Goal: Complete application form: Complete application form

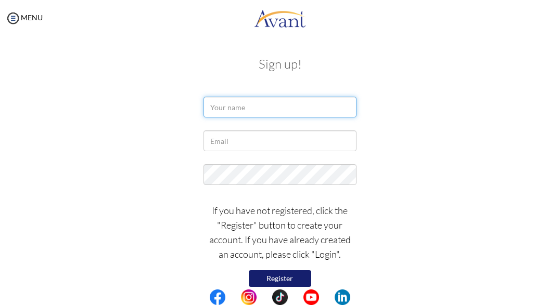
click at [259, 100] on input "text" at bounding box center [279, 107] width 152 height 21
click at [433, 104] on div at bounding box center [280, 110] width 505 height 26
click at [275, 277] on button "Register" at bounding box center [280, 278] width 62 height 17
click at [239, 110] on input "text" at bounding box center [279, 107] width 152 height 21
type input "Katie"
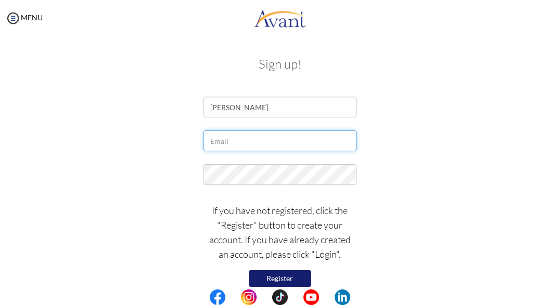
click at [242, 147] on input "text" at bounding box center [279, 141] width 152 height 21
type input "katiertyler@gmail.com"
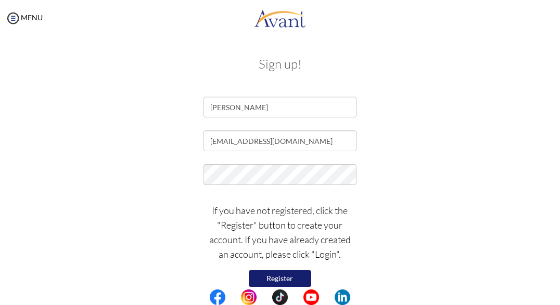
click at [272, 278] on button "Register" at bounding box center [280, 278] width 62 height 17
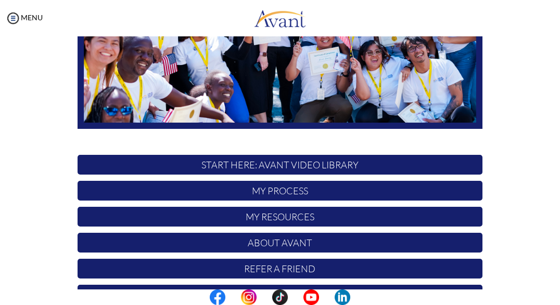
scroll to position [224, 0]
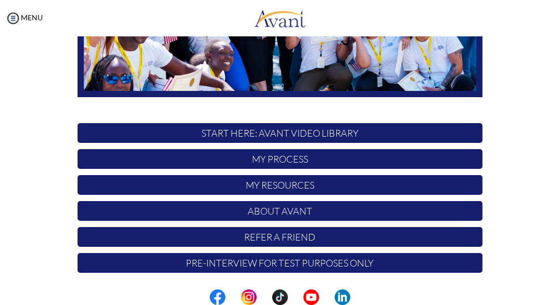
click at [306, 134] on p "START HERE: Avant Video Library" at bounding box center [280, 133] width 405 height 20
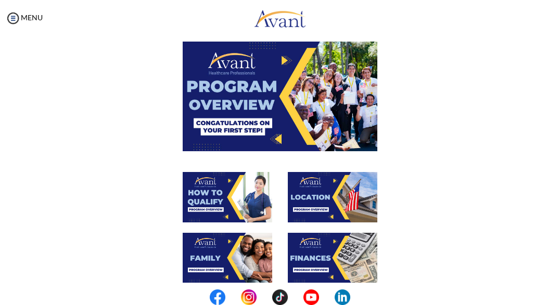
scroll to position [45, 0]
click at [280, 64] on img at bounding box center [280, 96] width 195 height 109
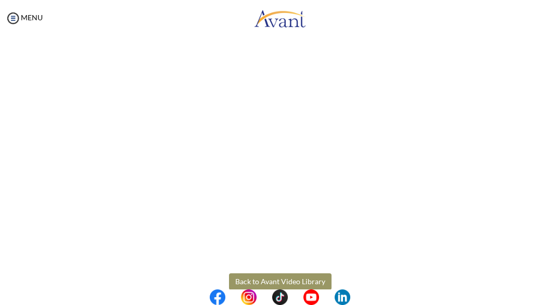
scroll to position [148, 0]
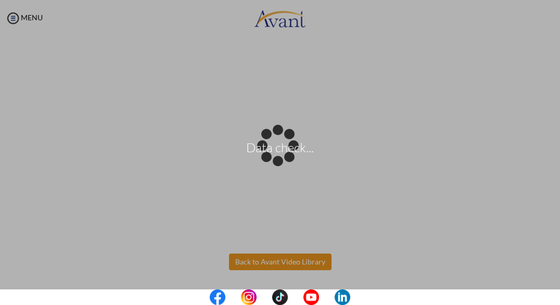
click at [317, 259] on body "Data check... Maintenance break. Please come back in 2 hours. MENU My Status Wh…" at bounding box center [280, 152] width 560 height 305
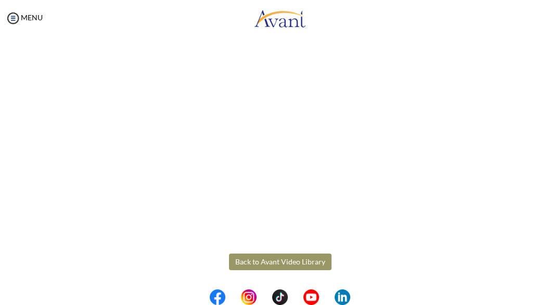
click at [268, 266] on button "Back to Avant Video Library" at bounding box center [280, 262] width 102 height 17
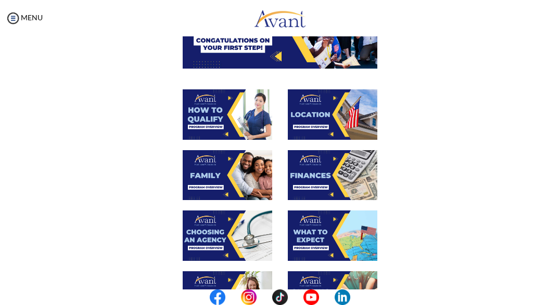
scroll to position [128, 0]
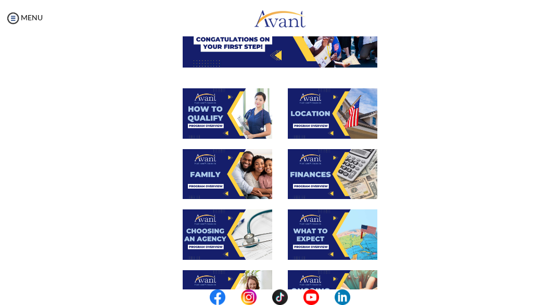
click at [224, 113] on img at bounding box center [227, 113] width 89 height 50
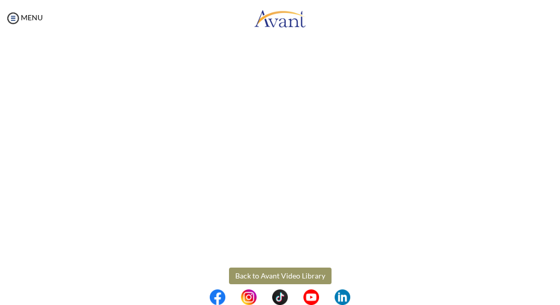
scroll to position [148, 0]
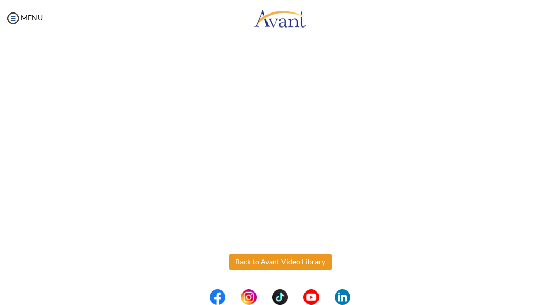
click at [305, 262] on body "Maintenance break. Please come back in 2 hours. MENU My Status What is the next…" at bounding box center [280, 152] width 560 height 305
click at [285, 261] on button "Back to Avant Video Library" at bounding box center [280, 262] width 102 height 17
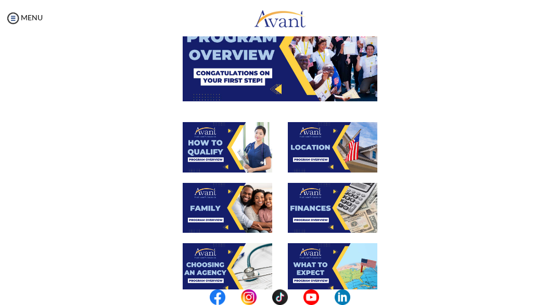
scroll to position [97, 0]
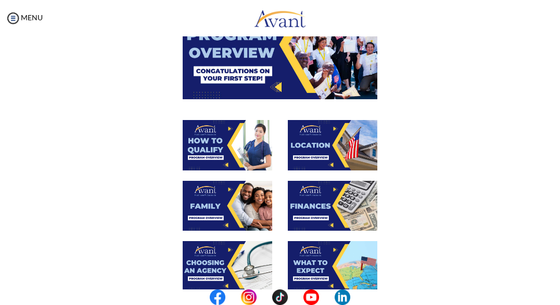
click at [340, 138] on img at bounding box center [332, 145] width 89 height 50
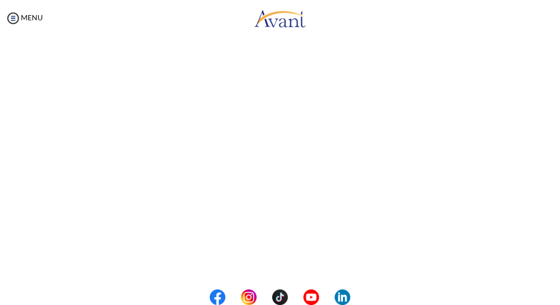
scroll to position [148, 0]
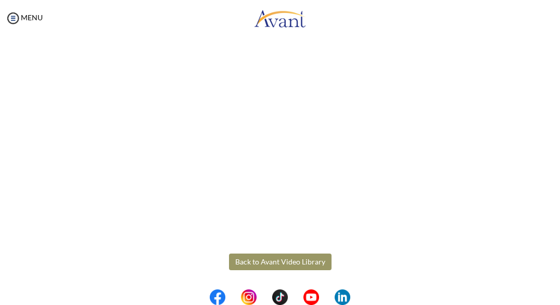
click at [304, 256] on body "Maintenance break. Please come back in 2 hours. MENU My Status What is the next…" at bounding box center [280, 152] width 560 height 305
click at [291, 267] on button "Back to Avant Video Library" at bounding box center [280, 262] width 102 height 17
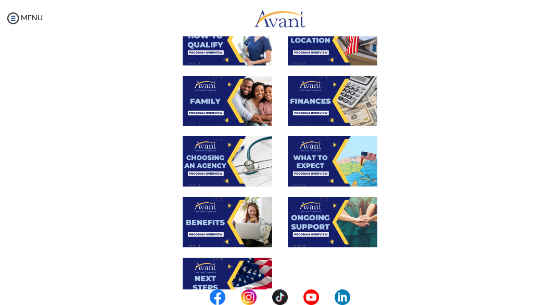
scroll to position [211, 0]
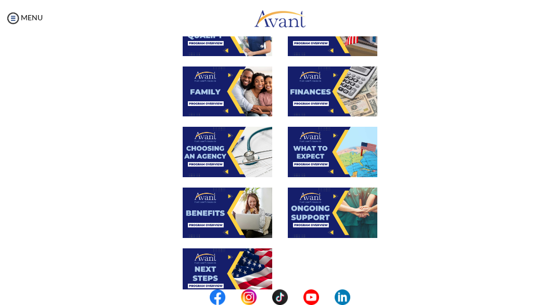
click at [325, 89] on img at bounding box center [332, 92] width 89 height 50
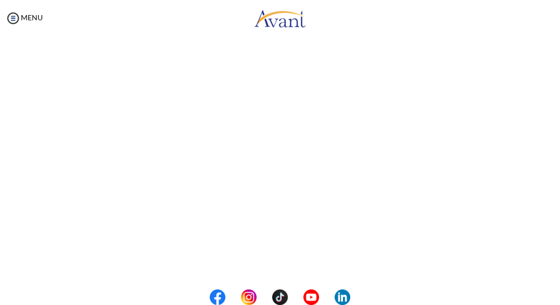
scroll to position [148, 0]
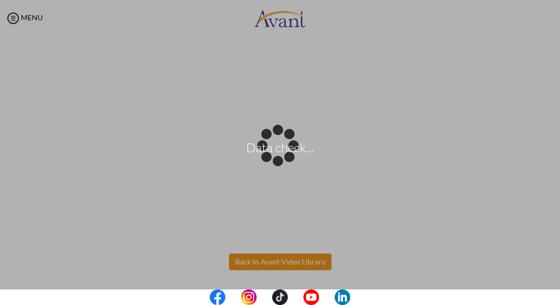
click at [290, 266] on body "Data check... Maintenance break. Please come back in 2 hours. MENU My Status Wh…" at bounding box center [280, 152] width 560 height 305
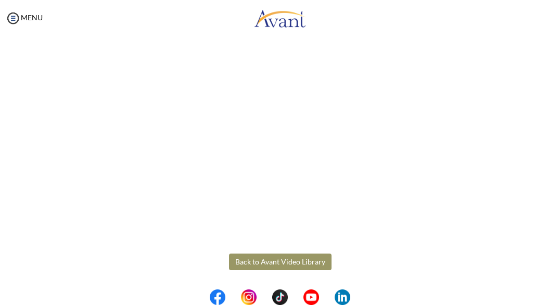
click at [267, 262] on button "Back to Avant Video Library" at bounding box center [280, 262] width 102 height 17
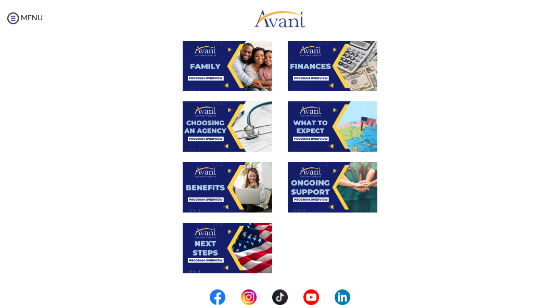
scroll to position [237, 0]
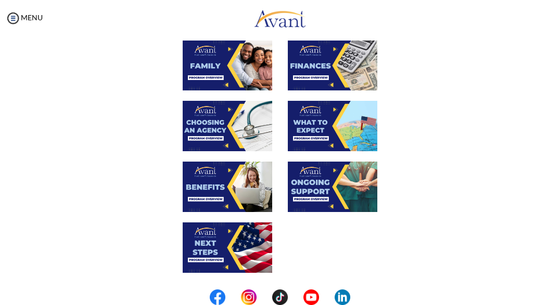
click at [230, 127] on img at bounding box center [227, 126] width 89 height 50
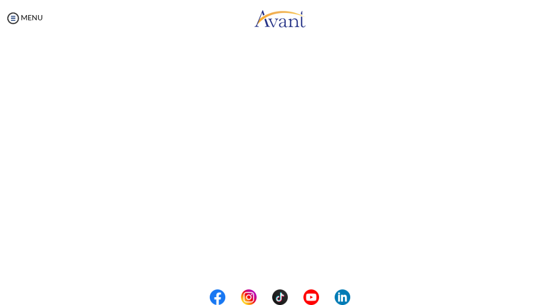
scroll to position [239, 0]
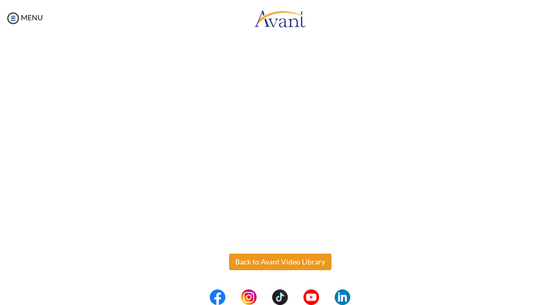
click at [317, 263] on body "Maintenance break. Please come back in 2 hours. MENU My Status What is the next…" at bounding box center [280, 152] width 560 height 305
click at [268, 262] on button "Back to Avant Video Library" at bounding box center [280, 262] width 102 height 17
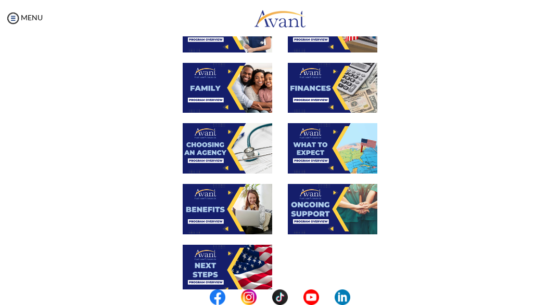
scroll to position [217, 0]
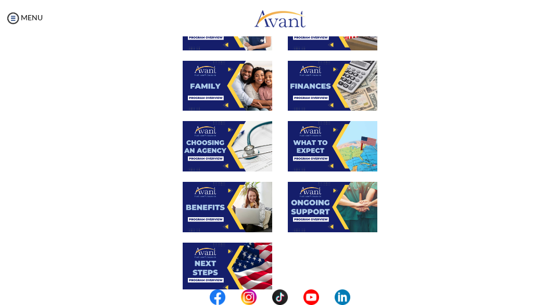
click at [329, 146] on img at bounding box center [332, 146] width 89 height 50
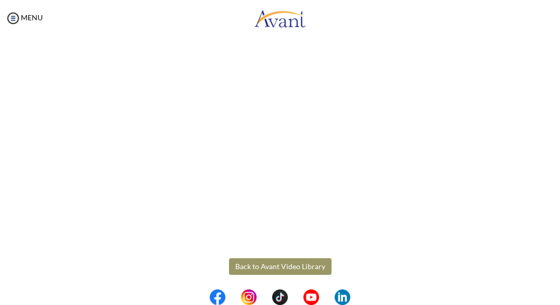
scroll to position [239, 0]
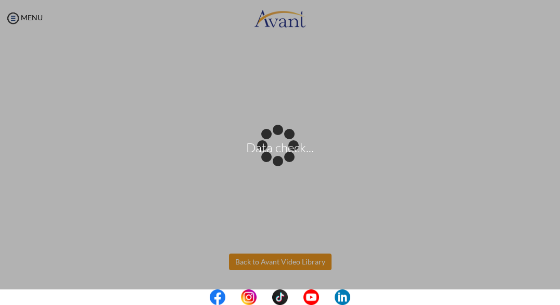
click at [304, 263] on body "Data check... Maintenance break. Please come back in 2 hours. MENU My Status Wh…" at bounding box center [280, 152] width 560 height 305
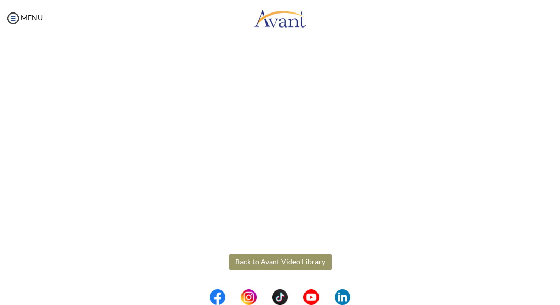
click at [265, 263] on button "Back to Avant Video Library" at bounding box center [280, 262] width 102 height 17
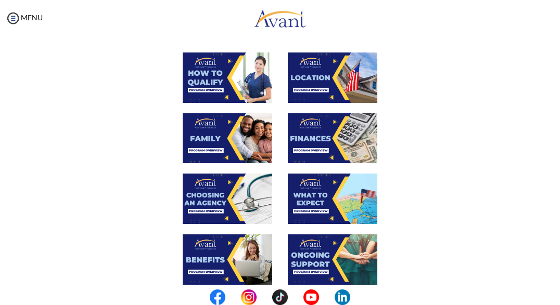
scroll to position [167, 0]
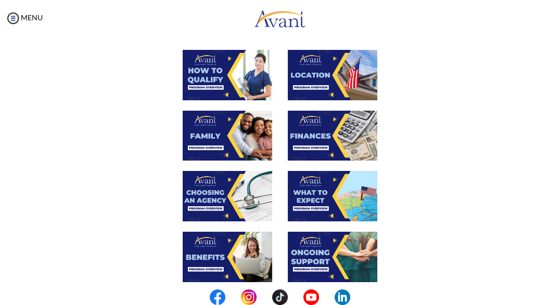
click at [233, 253] on img at bounding box center [227, 257] width 89 height 50
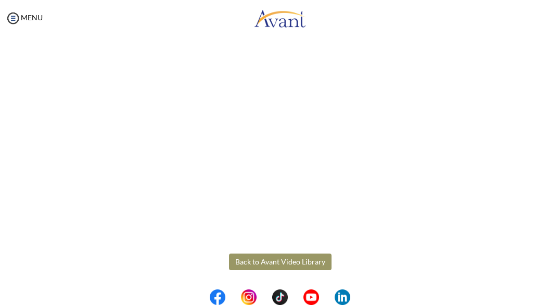
scroll to position [238, 0]
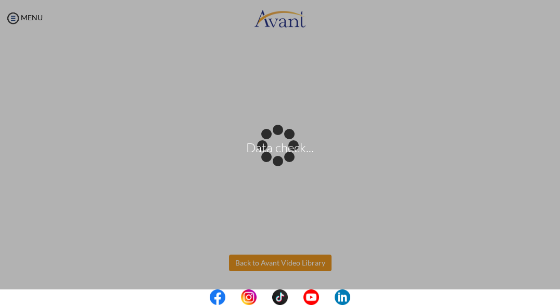
click at [310, 262] on body "Data check... Maintenance break. Please come back in 2 hours. MENU My Status Wh…" at bounding box center [280, 152] width 560 height 305
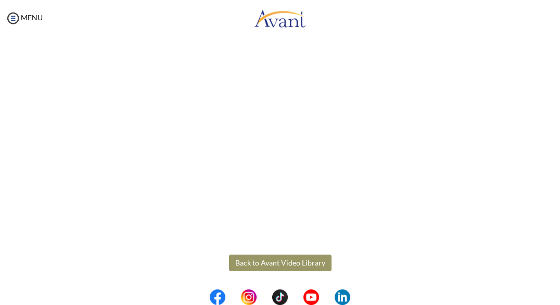
click at [303, 264] on button "Back to Avant Video Library" at bounding box center [280, 263] width 102 height 17
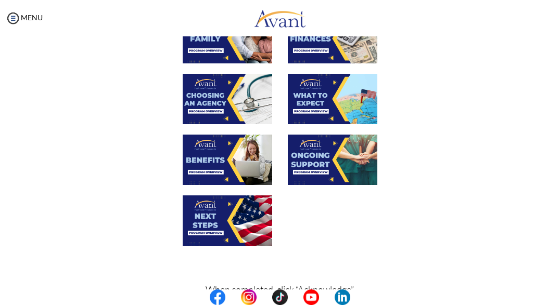
scroll to position [265, 0]
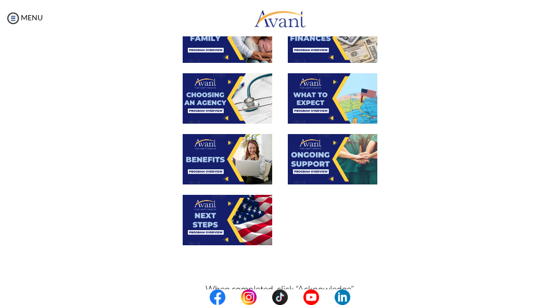
click at [329, 153] on img at bounding box center [332, 159] width 89 height 50
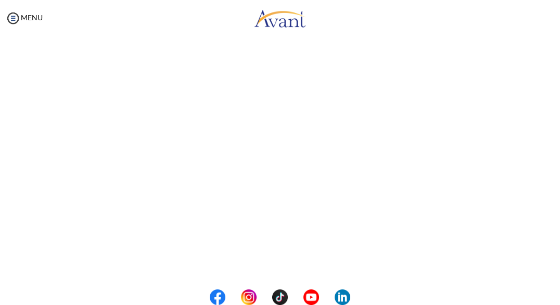
scroll to position [239, 0]
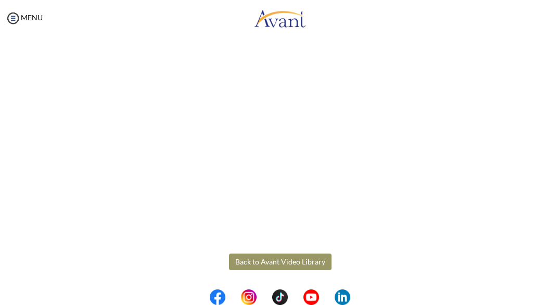
click at [285, 262] on body "Maintenance break. Please come back in 2 hours. MENU My Status What is the next…" at bounding box center [280, 152] width 560 height 305
click at [288, 265] on button "Back to Avant Video Library" at bounding box center [280, 262] width 102 height 17
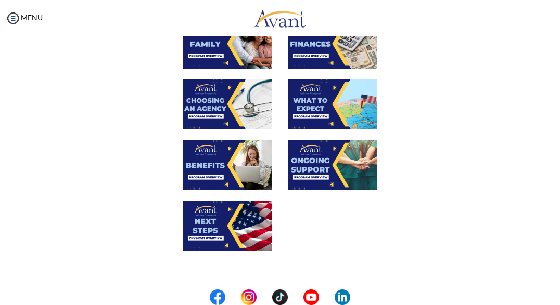
scroll to position [265, 0]
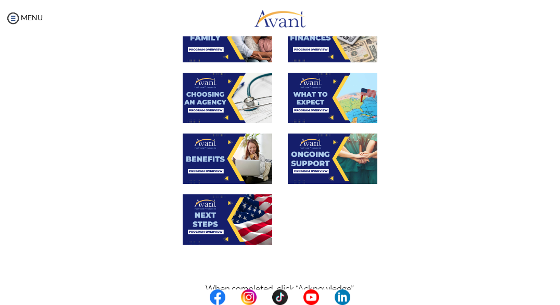
click at [216, 215] on img at bounding box center [227, 220] width 89 height 50
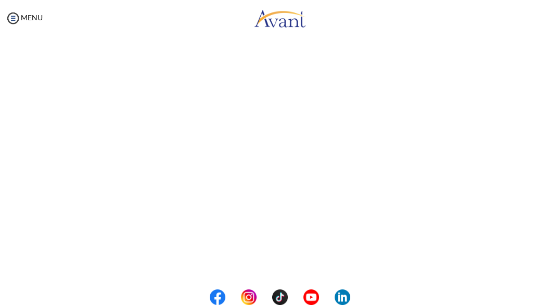
scroll to position [130, 0]
click at [37, 19] on body "Maintenance break. Please come back in 2 hours. MENU My Status What is the next…" at bounding box center [280, 152] width 560 height 305
click at [14, 18] on img at bounding box center [13, 18] width 16 height 16
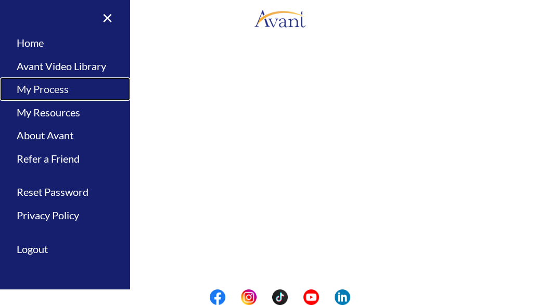
click at [38, 90] on link "My Process" at bounding box center [65, 89] width 130 height 23
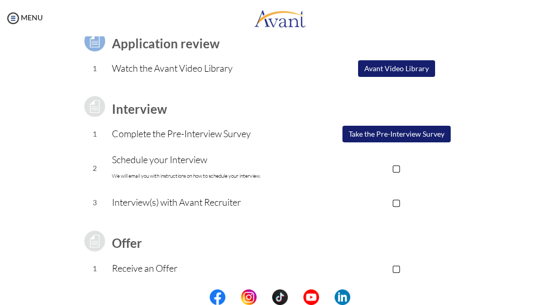
scroll to position [88, 0]
click at [380, 131] on button "Take the Pre-Interview Survey" at bounding box center [396, 133] width 108 height 17
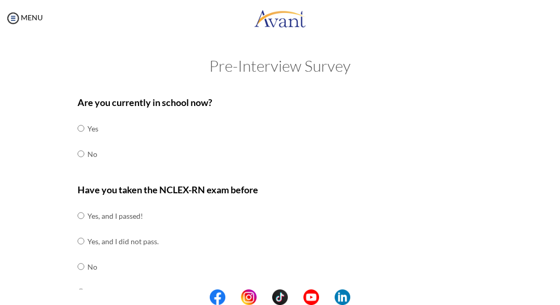
click at [90, 154] on td "No" at bounding box center [92, 153] width 11 height 25
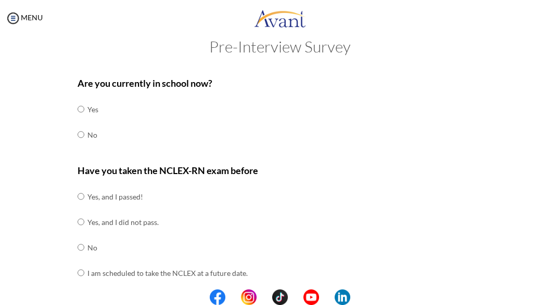
scroll to position [22, 0]
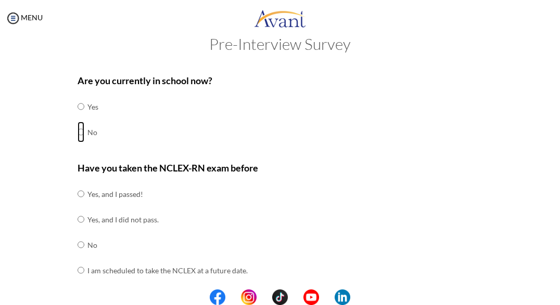
click at [81, 129] on input "radio" at bounding box center [81, 132] width 7 height 21
radio input "true"
click at [81, 195] on input "radio" at bounding box center [81, 194] width 7 height 21
radio input "true"
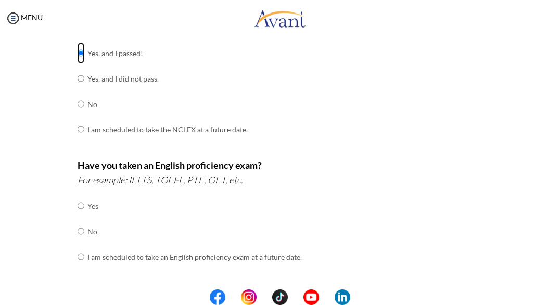
scroll to position [165, 0]
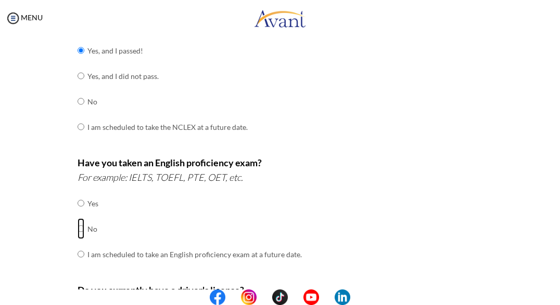
click at [80, 228] on input "radio" at bounding box center [81, 228] width 7 height 21
radio input "true"
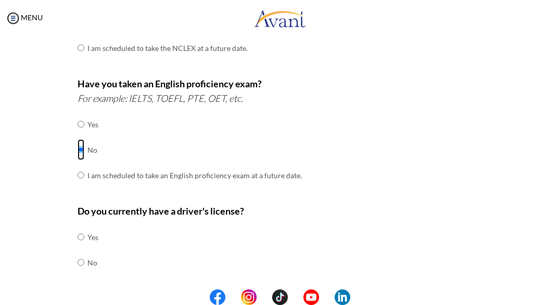
scroll to position [248, 0]
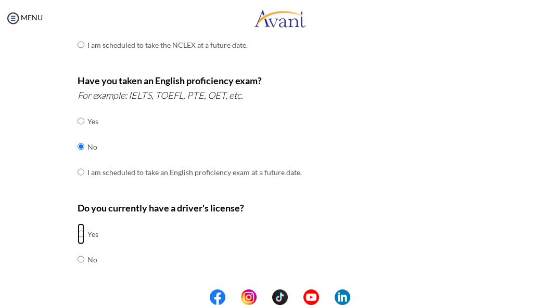
click at [79, 230] on input "radio" at bounding box center [81, 234] width 7 height 21
radio input "true"
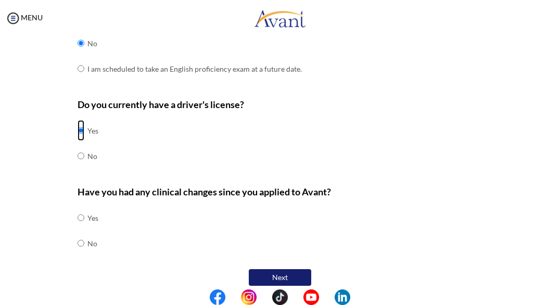
scroll to position [355, 0]
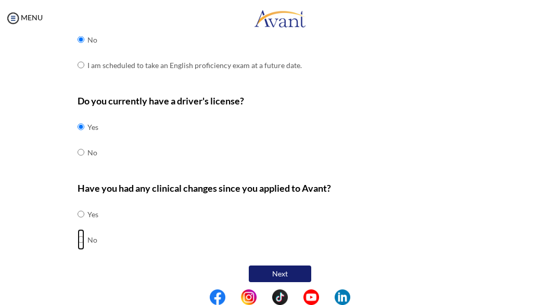
click at [79, 238] on input "radio" at bounding box center [81, 239] width 7 height 21
radio input "true"
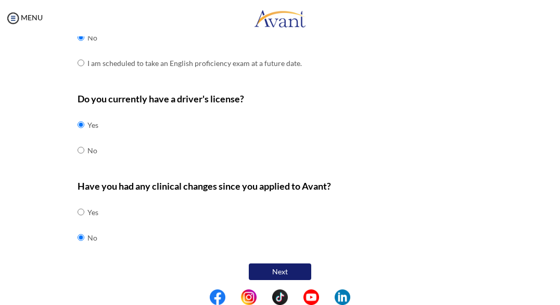
click at [285, 264] on button "Next" at bounding box center [280, 272] width 62 height 17
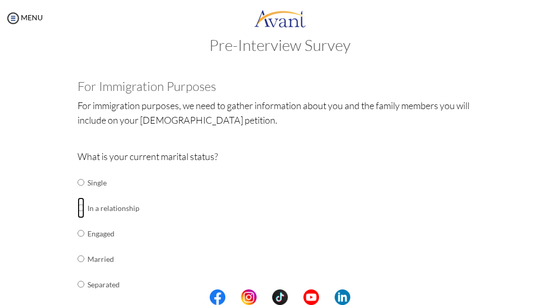
click at [81, 205] on input "radio" at bounding box center [81, 208] width 7 height 21
radio input "true"
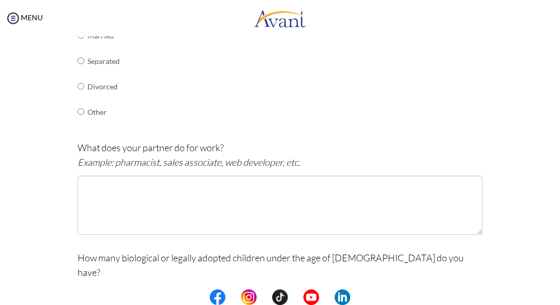
scroll to position [246, 0]
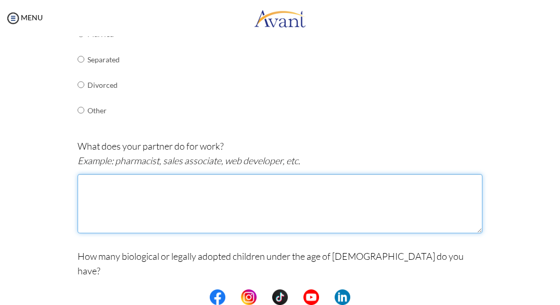
click at [151, 221] on textarea at bounding box center [280, 203] width 405 height 59
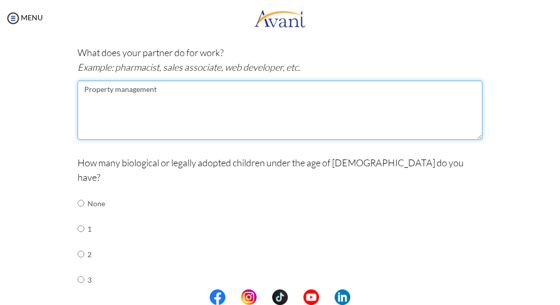
scroll to position [341, 0]
type textarea "Property management"
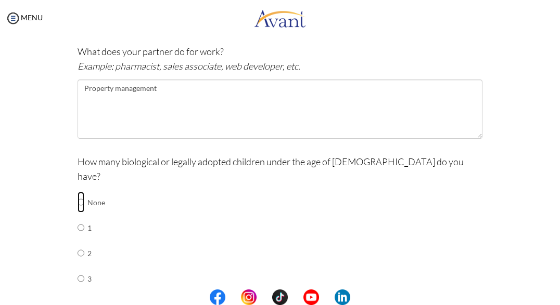
click at [82, 192] on input "radio" at bounding box center [81, 202] width 7 height 21
radio input "true"
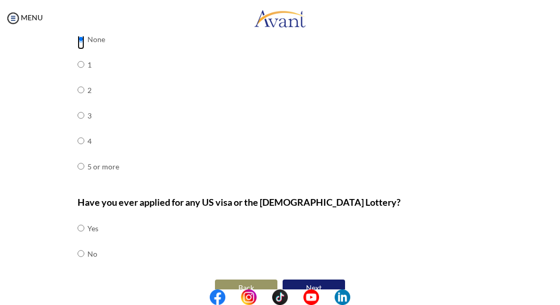
scroll to position [506, 0]
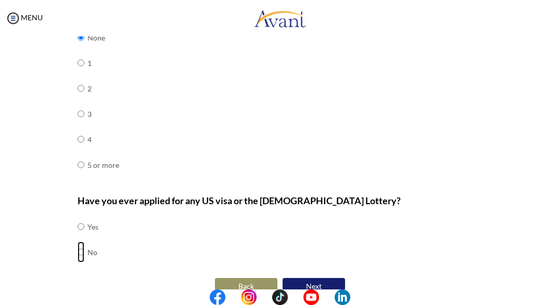
click at [80, 242] on input "radio" at bounding box center [81, 252] width 7 height 21
radio input "true"
click at [314, 278] on button "Next" at bounding box center [313, 286] width 62 height 17
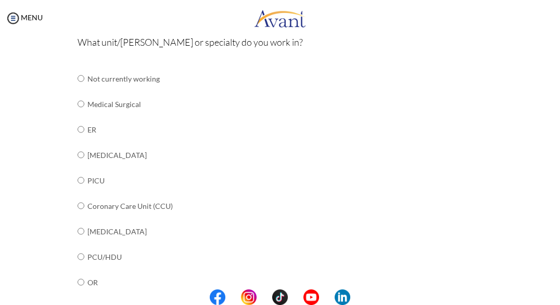
scroll to position [115, 0]
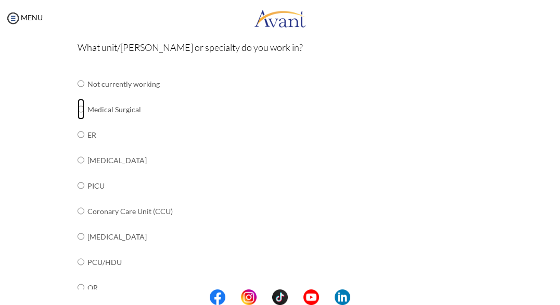
click at [78, 108] on input "radio" at bounding box center [81, 109] width 7 height 21
radio input "true"
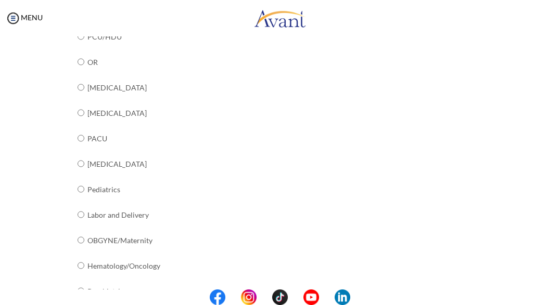
scroll to position [444, 0]
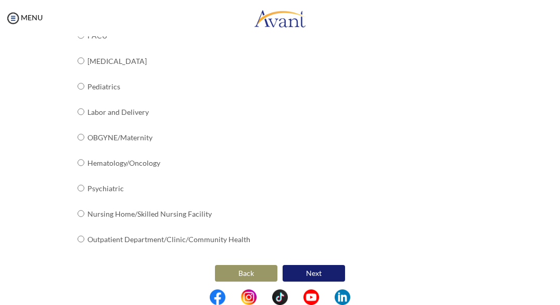
click at [333, 270] on button "Next" at bounding box center [313, 273] width 62 height 17
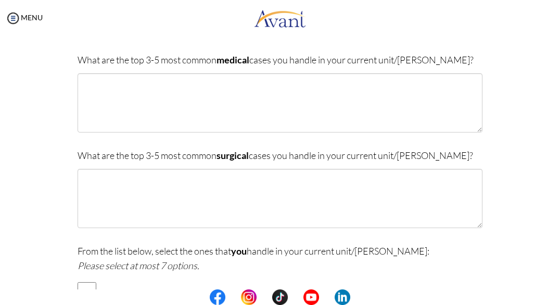
scroll to position [0, 0]
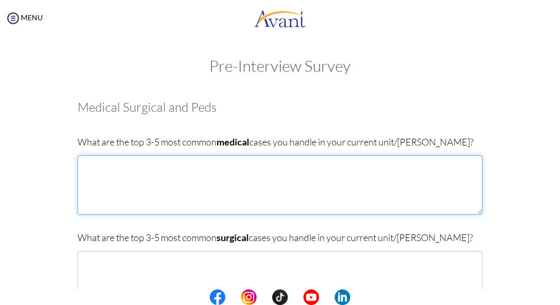
click at [204, 181] on textarea at bounding box center [280, 185] width 405 height 59
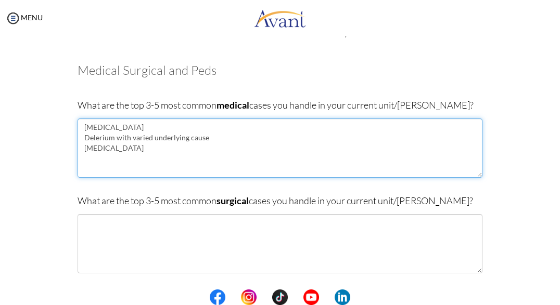
scroll to position [38, 0]
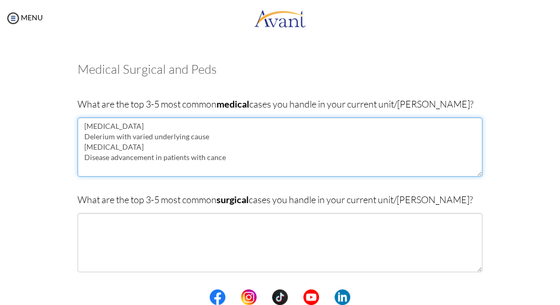
type textarea "[MEDICAL_DATA] Delerium with varied underlying cause [MEDICAL_DATA] Disease adv…"
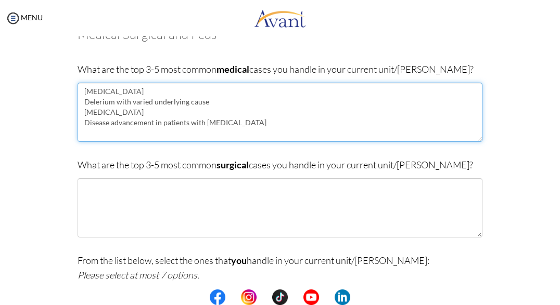
scroll to position [91, 0]
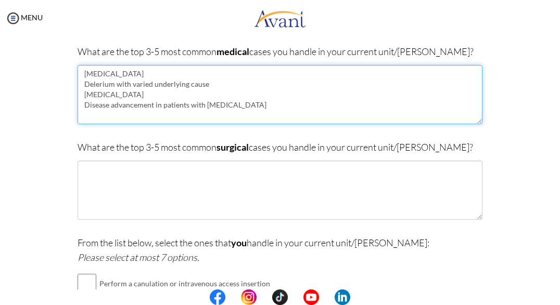
drag, startPoint x: 238, startPoint y: 114, endPoint x: 51, endPoint y: 45, distance: 199.6
click at [51, 45] on div "Are you currently in school now? Yes No Have you taken the NCLEX-RN exam before…" at bounding box center [280, 253] width 505 height 508
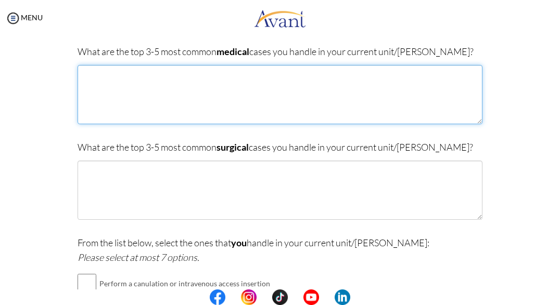
scroll to position [0, 0]
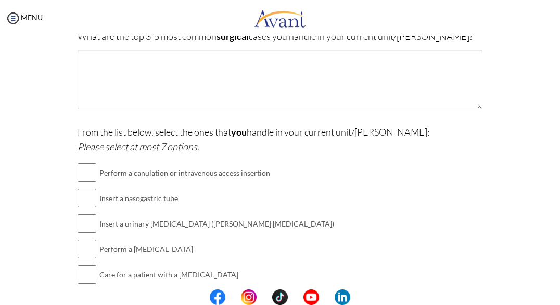
scroll to position [316, 0]
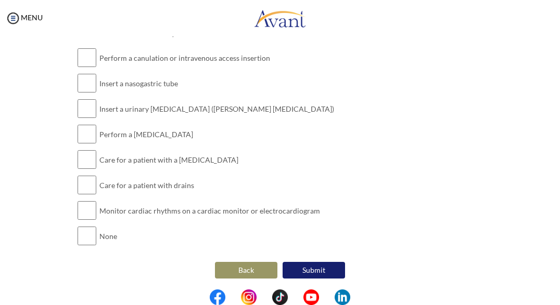
click at [231, 268] on button "Back" at bounding box center [246, 270] width 62 height 17
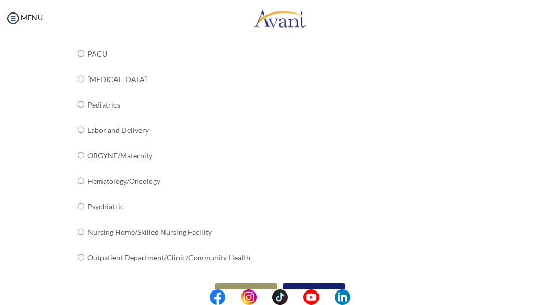
scroll to position [444, 0]
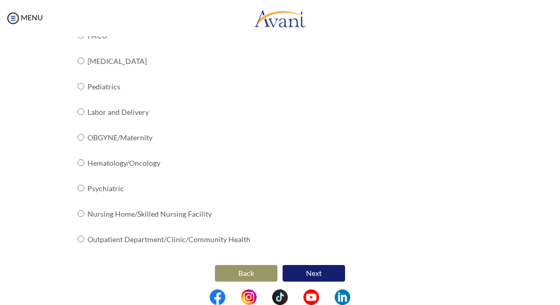
click at [328, 267] on button "Next" at bounding box center [313, 273] width 62 height 17
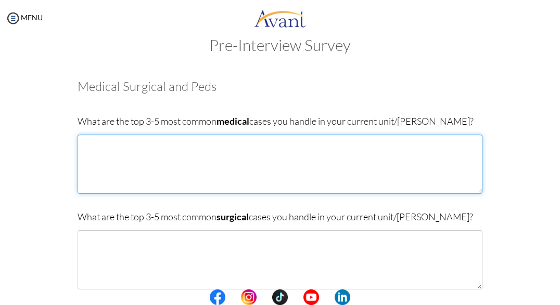
click at [253, 167] on textarea at bounding box center [280, 164] width 405 height 59
paste textarea "[MEDICAL_DATA] Delerium with varied underlying cause [MEDICAL_DATA] Disease adv…"
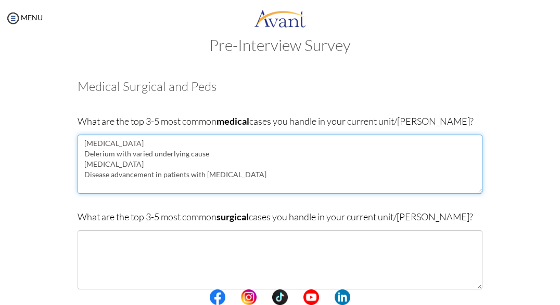
type textarea "[MEDICAL_DATA] Delerium with varied underlying cause [MEDICAL_DATA] Disease adv…"
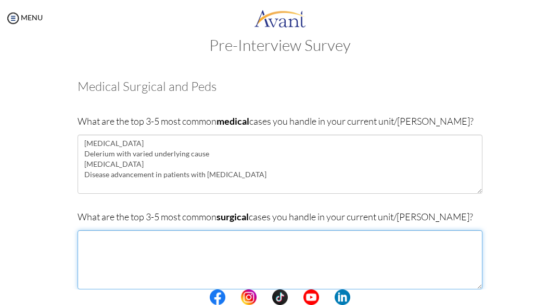
click at [124, 260] on textarea at bounding box center [280, 259] width 405 height 59
type textarea "T"
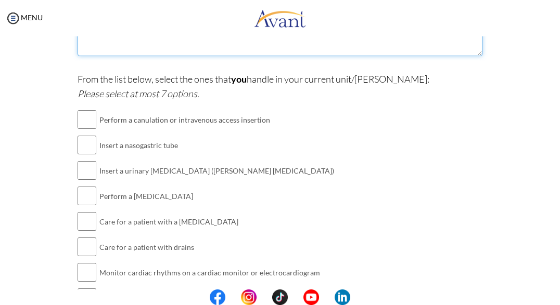
scroll to position [263, 0]
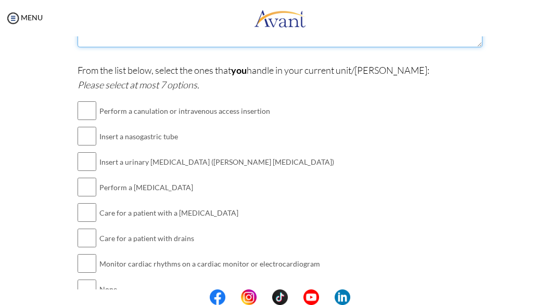
type textarea "I work on a medical/cardiology [PERSON_NAME], med surge was the closest option!"
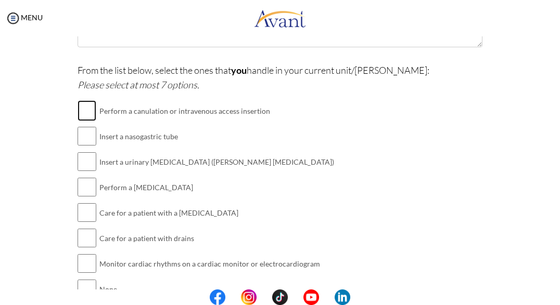
click at [91, 107] on input "checkbox" at bounding box center [87, 110] width 19 height 21
checkbox input "true"
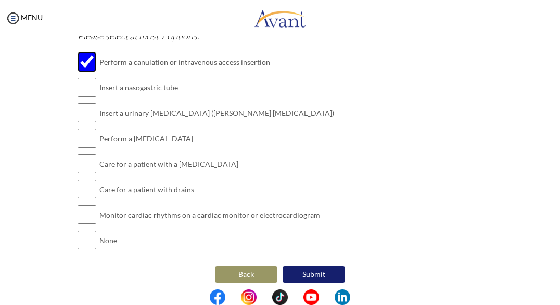
scroll to position [313, 0]
click at [89, 187] on input "checkbox" at bounding box center [87, 188] width 19 height 21
checkbox input "true"
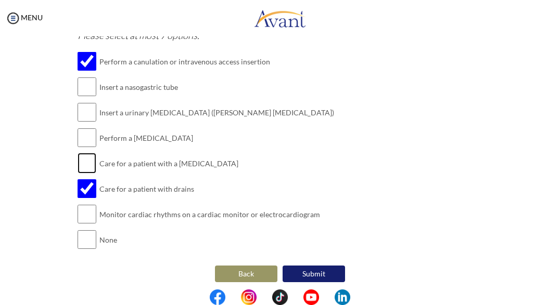
click at [86, 159] on input "checkbox" at bounding box center [87, 163] width 19 height 21
checkbox input "true"
click at [89, 116] on input "checkbox" at bounding box center [87, 112] width 19 height 21
checkbox input "true"
click at [91, 88] on input "checkbox" at bounding box center [87, 86] width 19 height 21
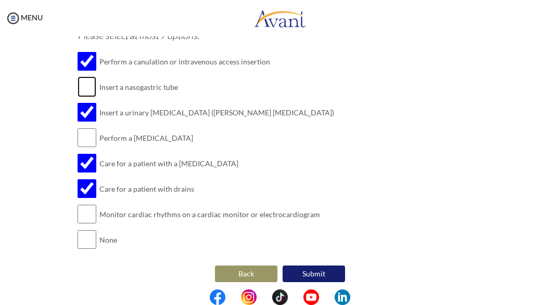
checkbox input "true"
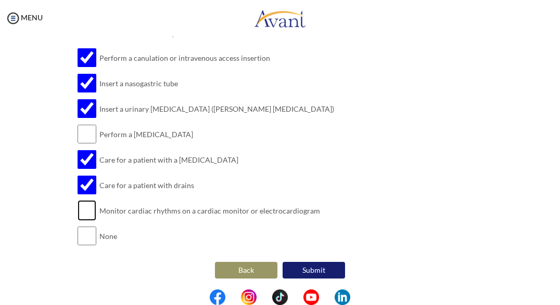
click at [86, 212] on input "checkbox" at bounding box center [87, 210] width 19 height 21
checkbox input "true"
click at [321, 264] on button "Submit" at bounding box center [313, 270] width 62 height 17
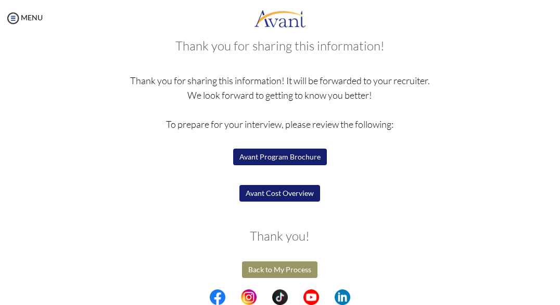
scroll to position [63, 0]
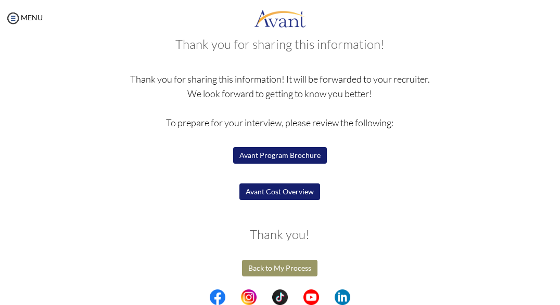
click at [301, 268] on button "Back to My Process" at bounding box center [279, 268] width 75 height 17
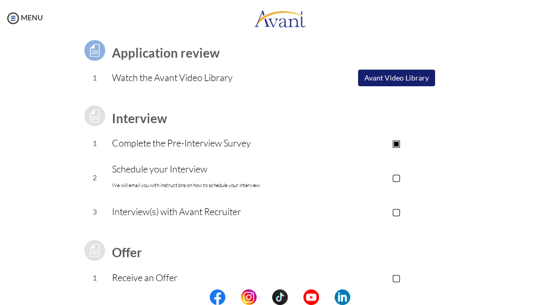
scroll to position [80, 0]
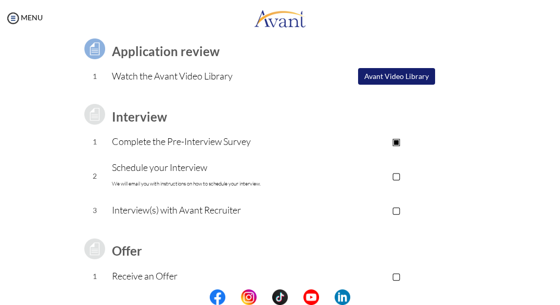
click at [399, 173] on p "▢" at bounding box center [397, 176] width 172 height 15
click at [397, 174] on p "▣" at bounding box center [397, 176] width 172 height 15
click at [192, 165] on p "Schedule your Interview We will email you with instructions on how to schedule …" at bounding box center [211, 175] width 198 height 31
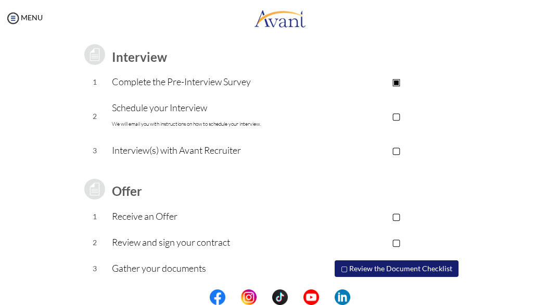
scroll to position [168, 0]
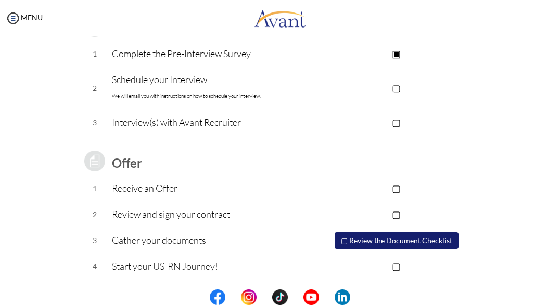
click at [405, 237] on button "▢ Review the Document Checklist" at bounding box center [396, 241] width 124 height 17
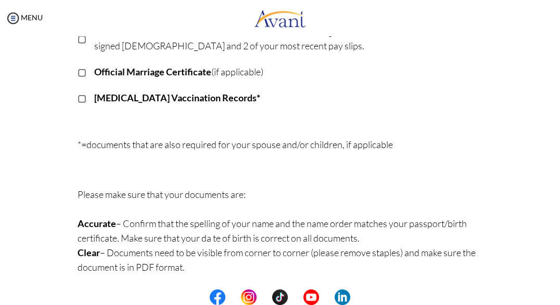
scroll to position [334, 0]
